Goal: Navigation & Orientation: Find specific page/section

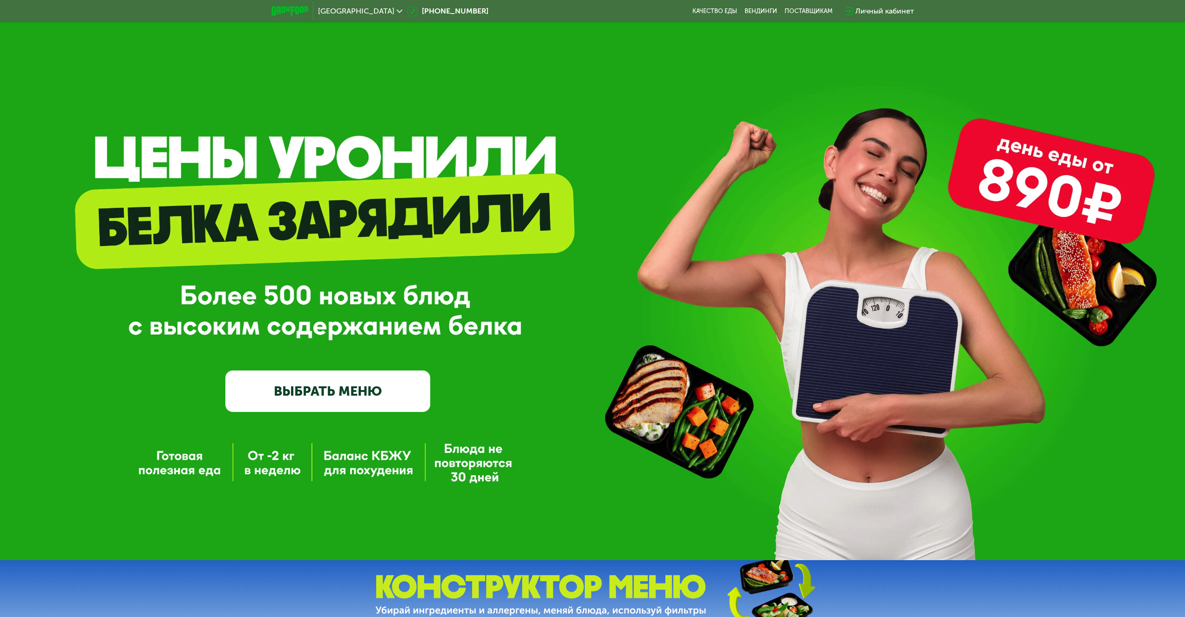
click at [327, 9] on span "[GEOGRAPHIC_DATA]" at bounding box center [356, 10] width 76 height 7
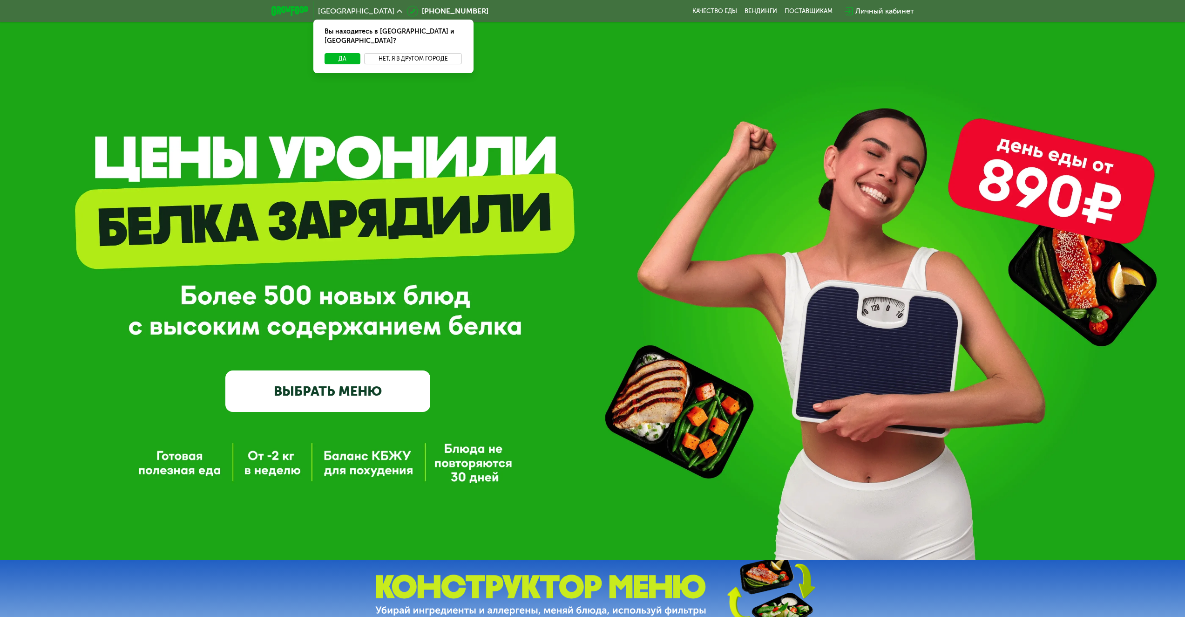
click at [415, 53] on button "Нет, я в другом городе" at bounding box center [413, 58] width 98 height 11
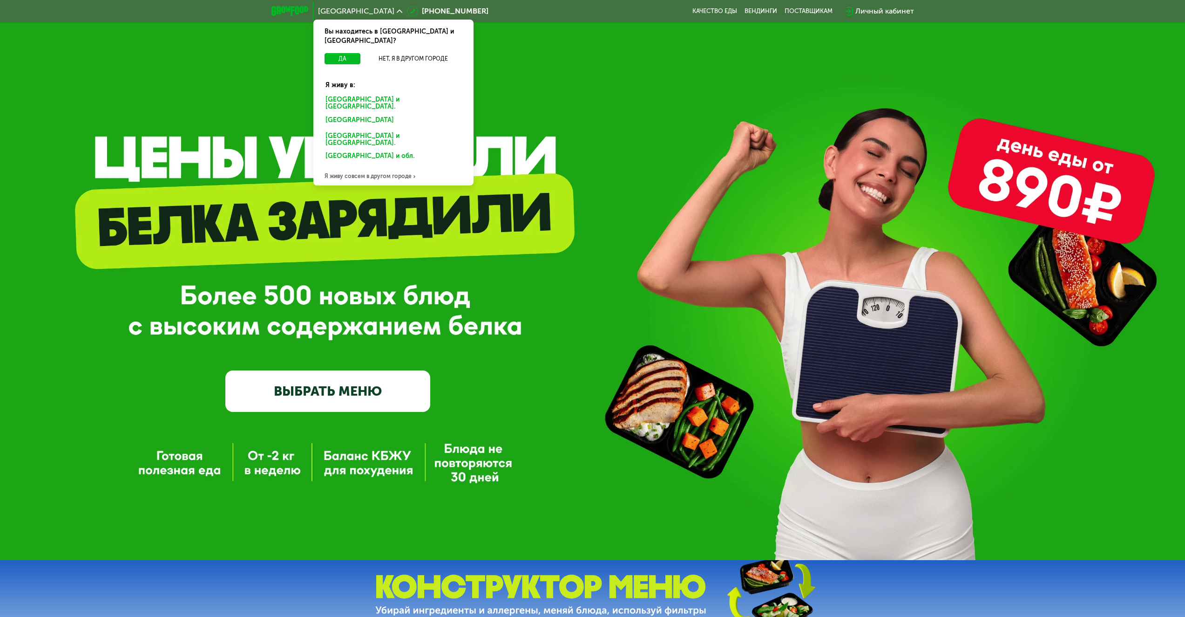
click at [374, 114] on div "[GEOGRAPHIC_DATA] и [GEOGRAPHIC_DATA]." at bounding box center [391, 121] width 145 height 15
